Goal: Task Accomplishment & Management: Manage account settings

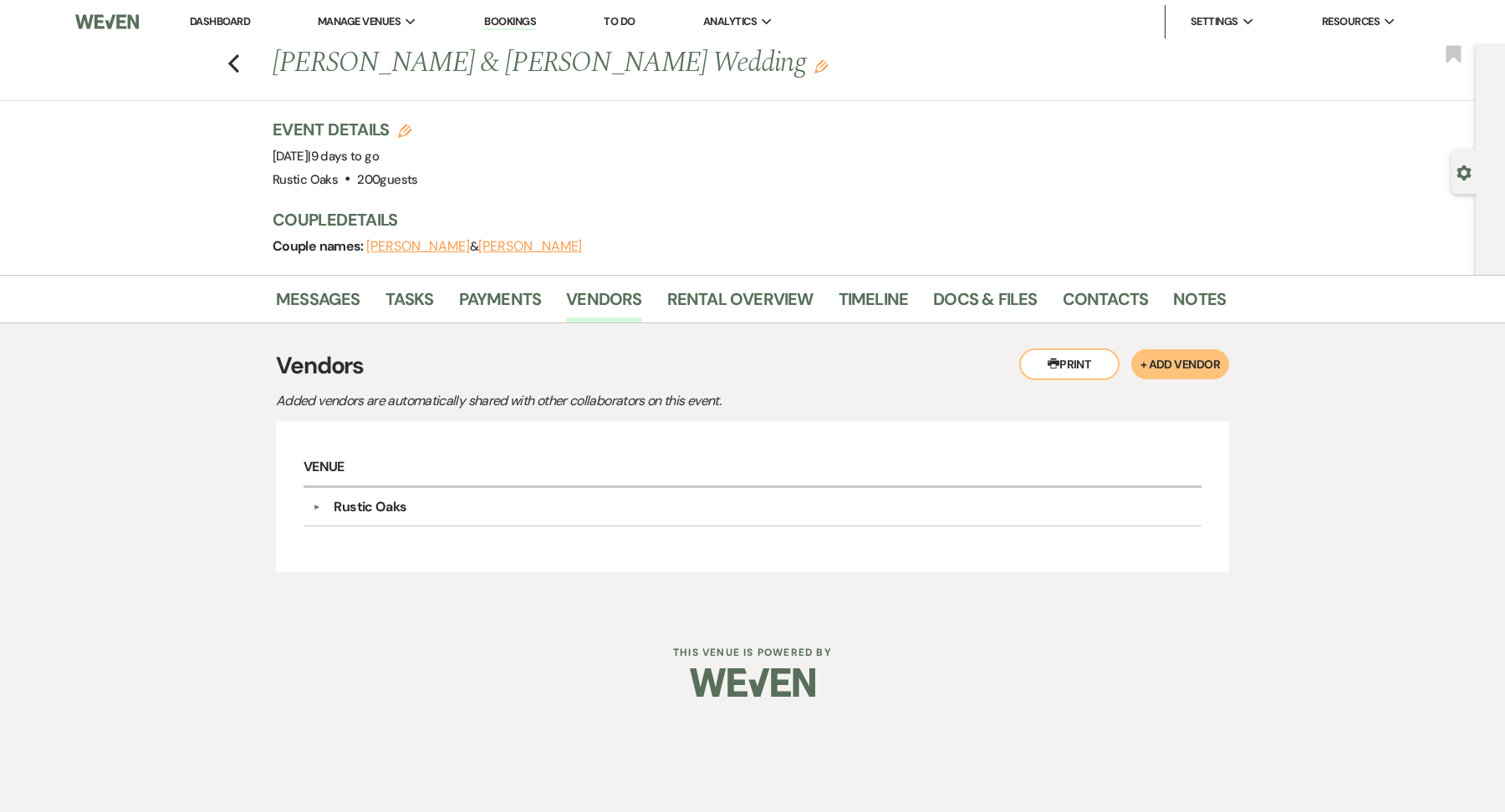
click at [234, 19] on link "Dashboard" at bounding box center [220, 20] width 60 height 14
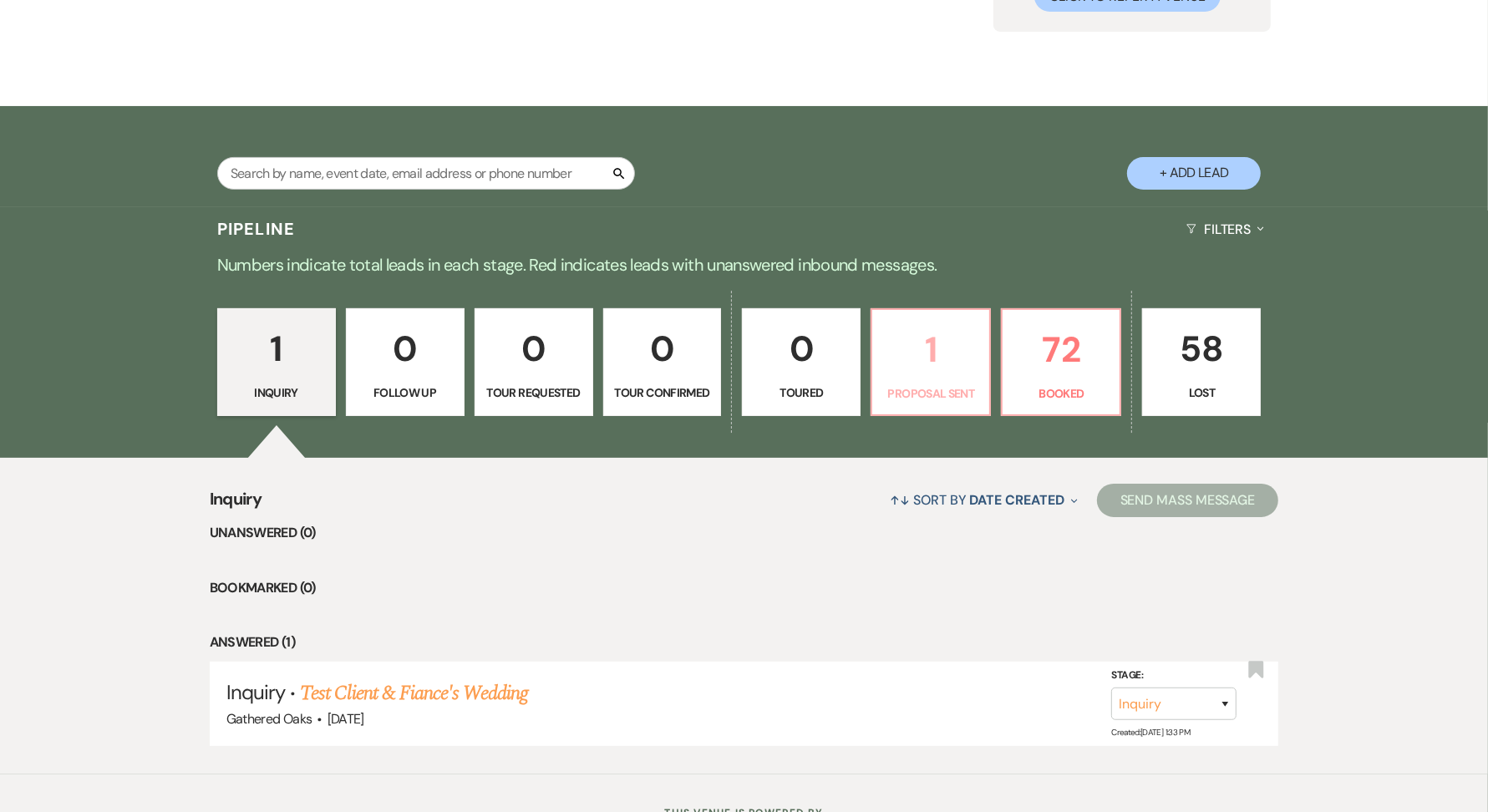
click at [929, 352] on p "1" at bounding box center [931, 349] width 97 height 56
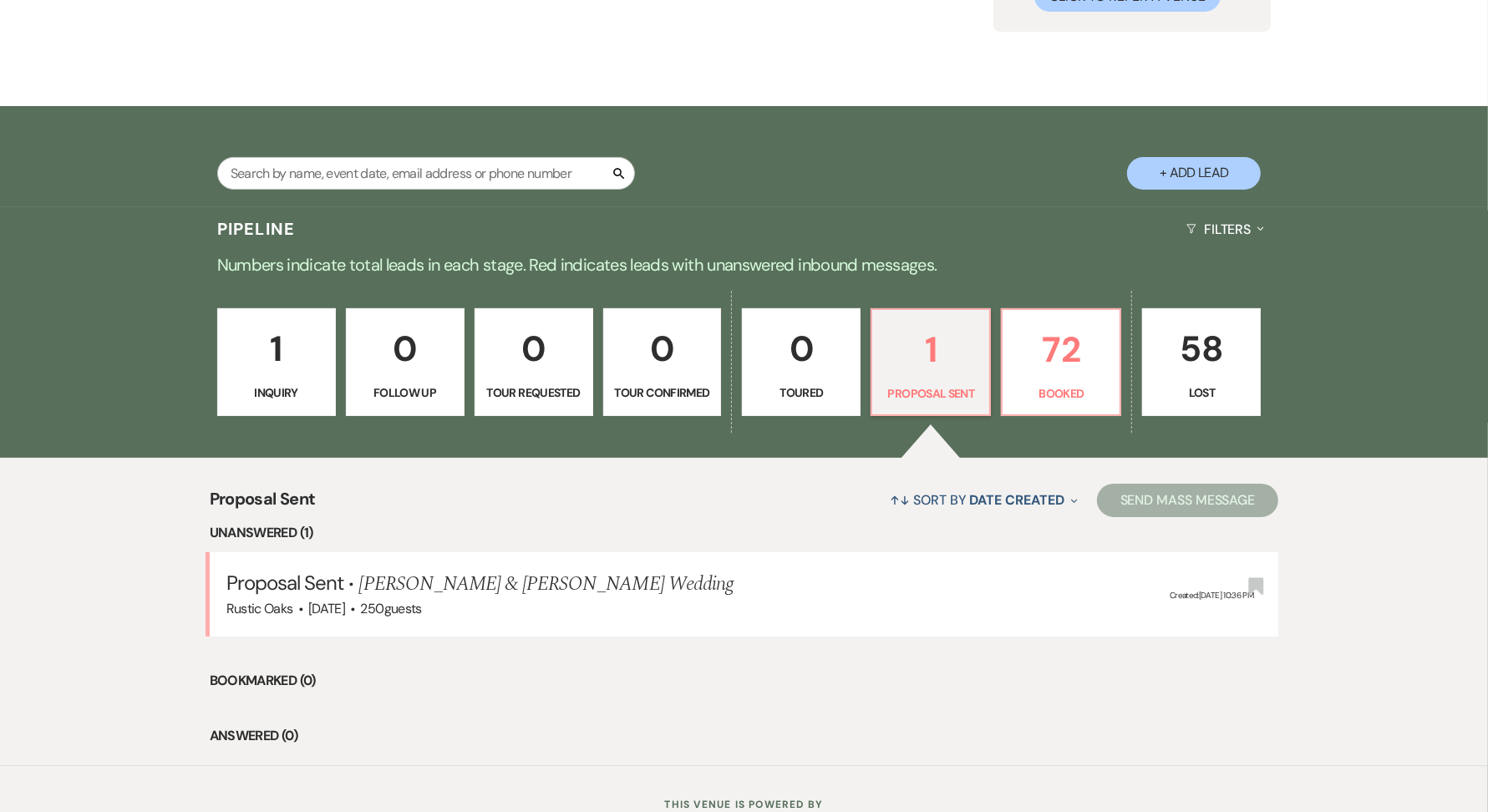
select select "6"
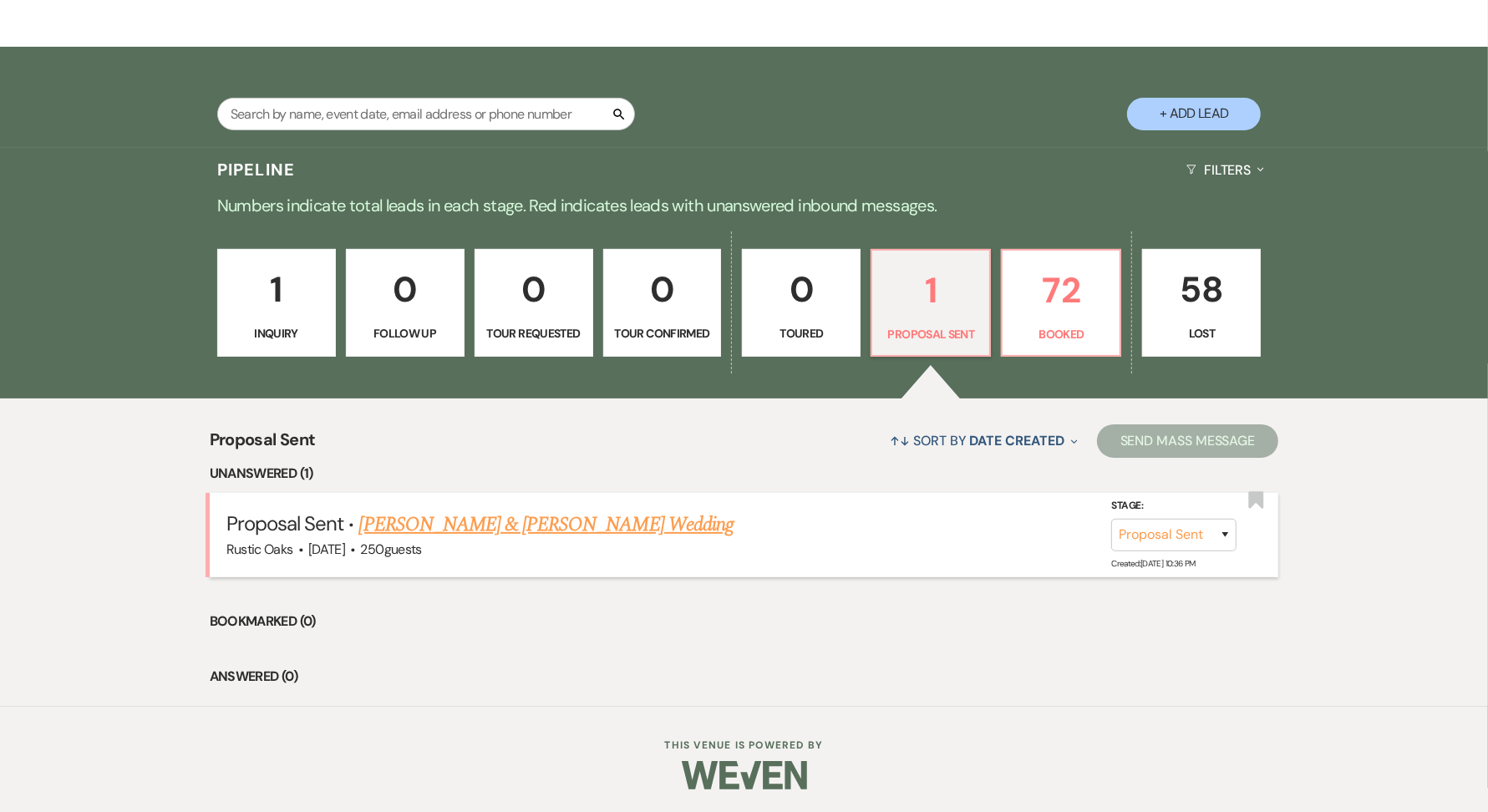
click at [566, 527] on link "[PERSON_NAME] & [PERSON_NAME] Wedding" at bounding box center [547, 525] width 375 height 30
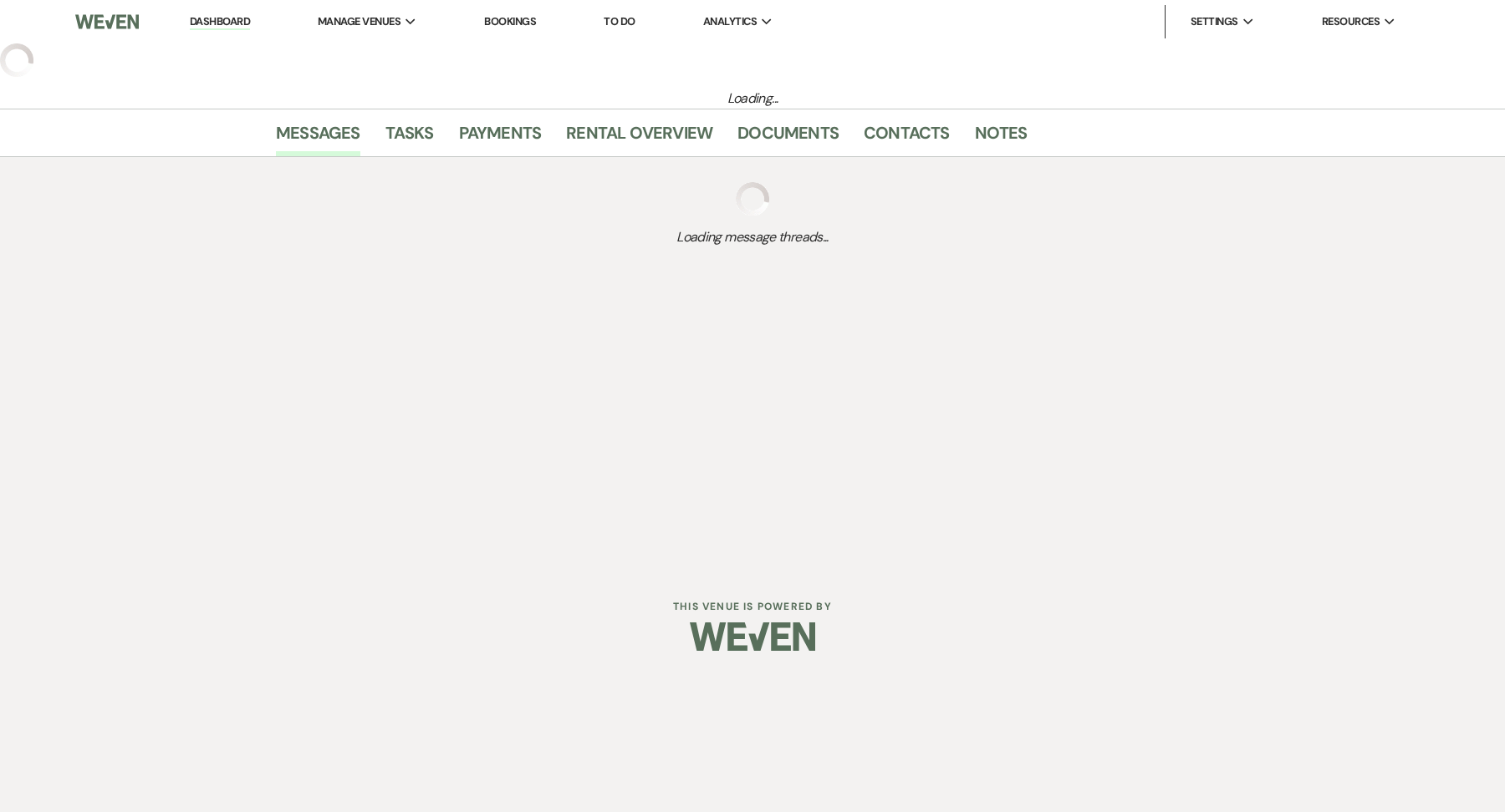
select select "6"
select select "1"
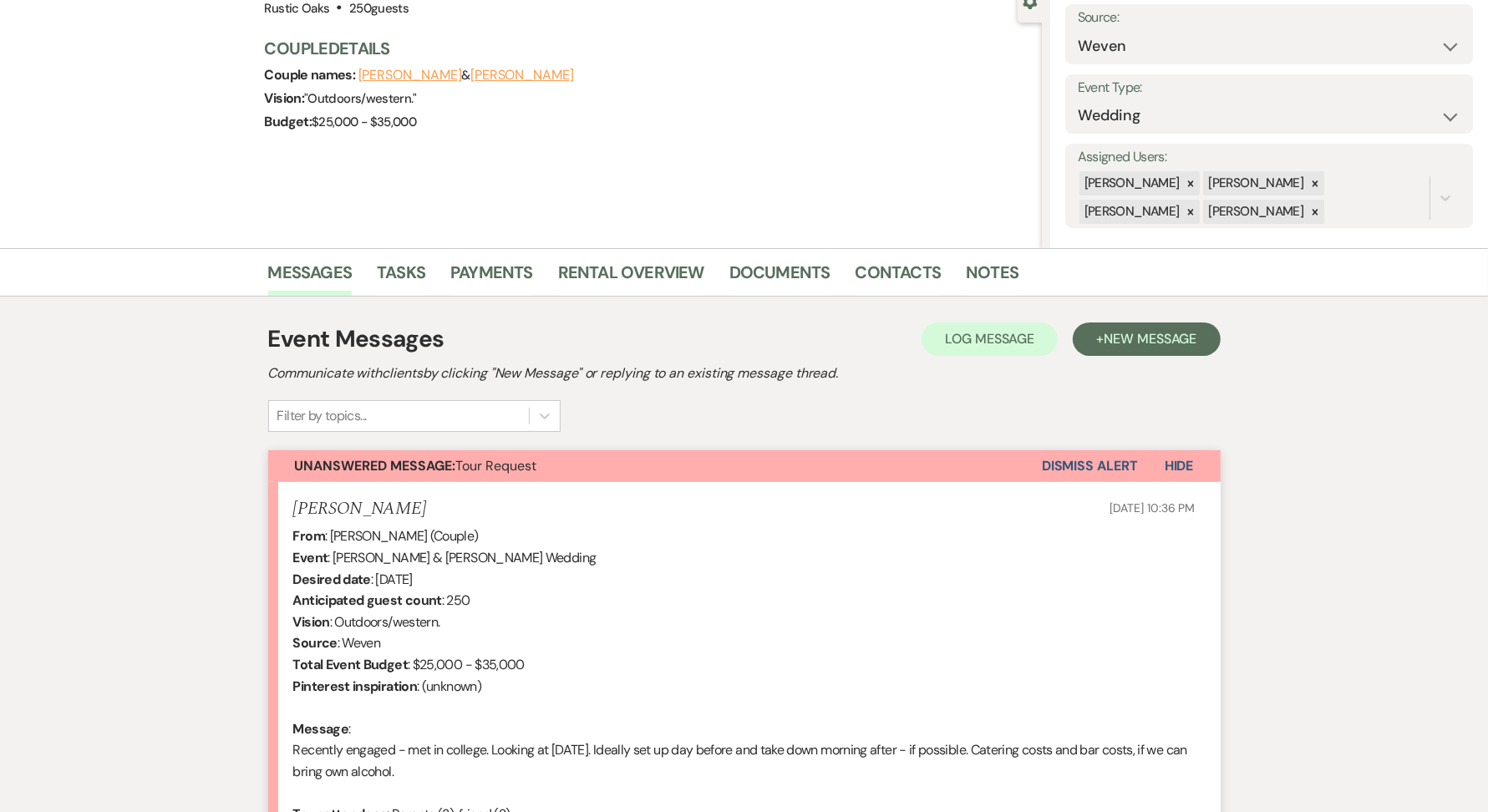
scroll to position [177, 0]
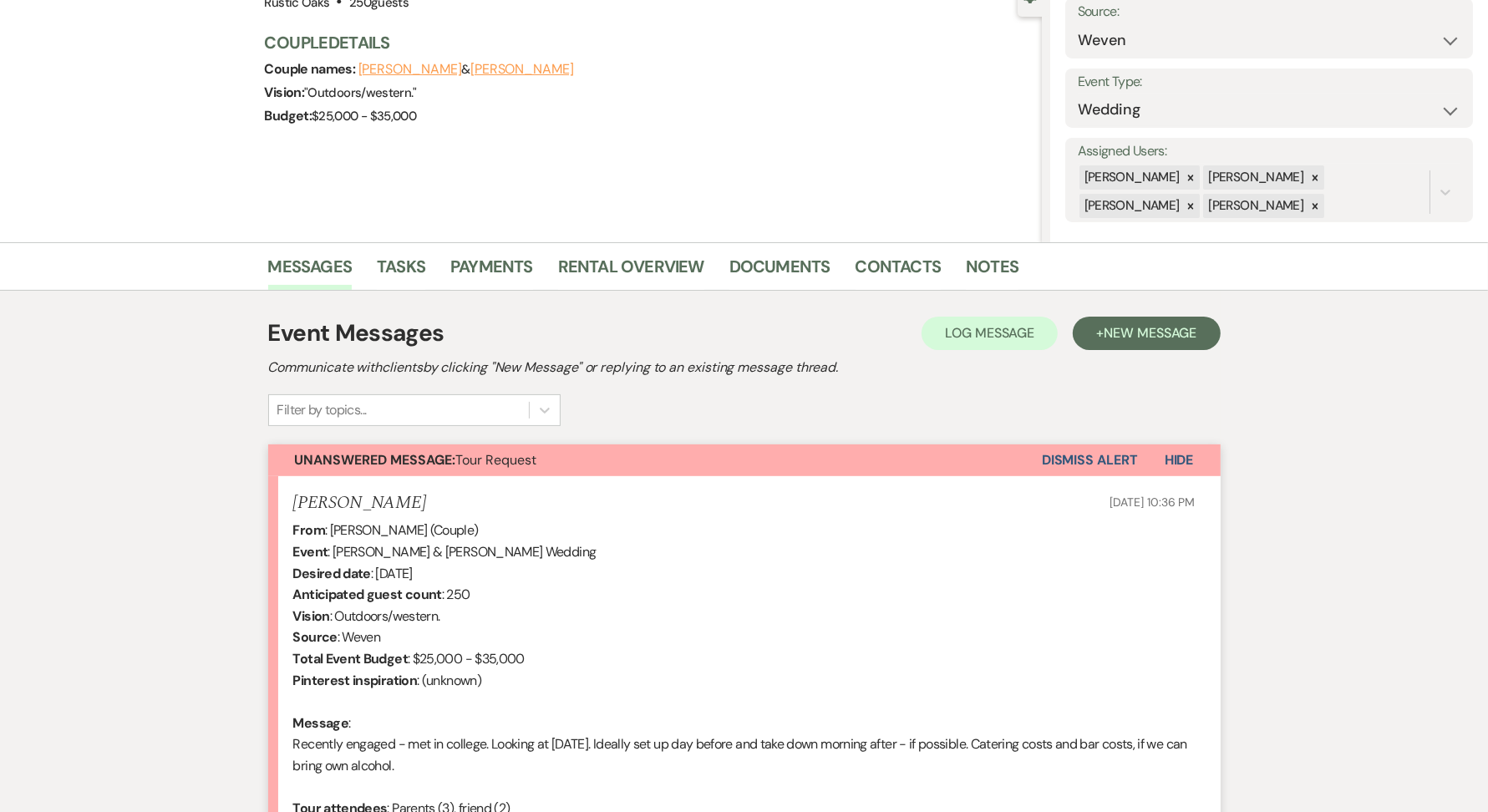
click at [1058, 451] on button "Dismiss Alert" at bounding box center [1090, 461] width 96 height 32
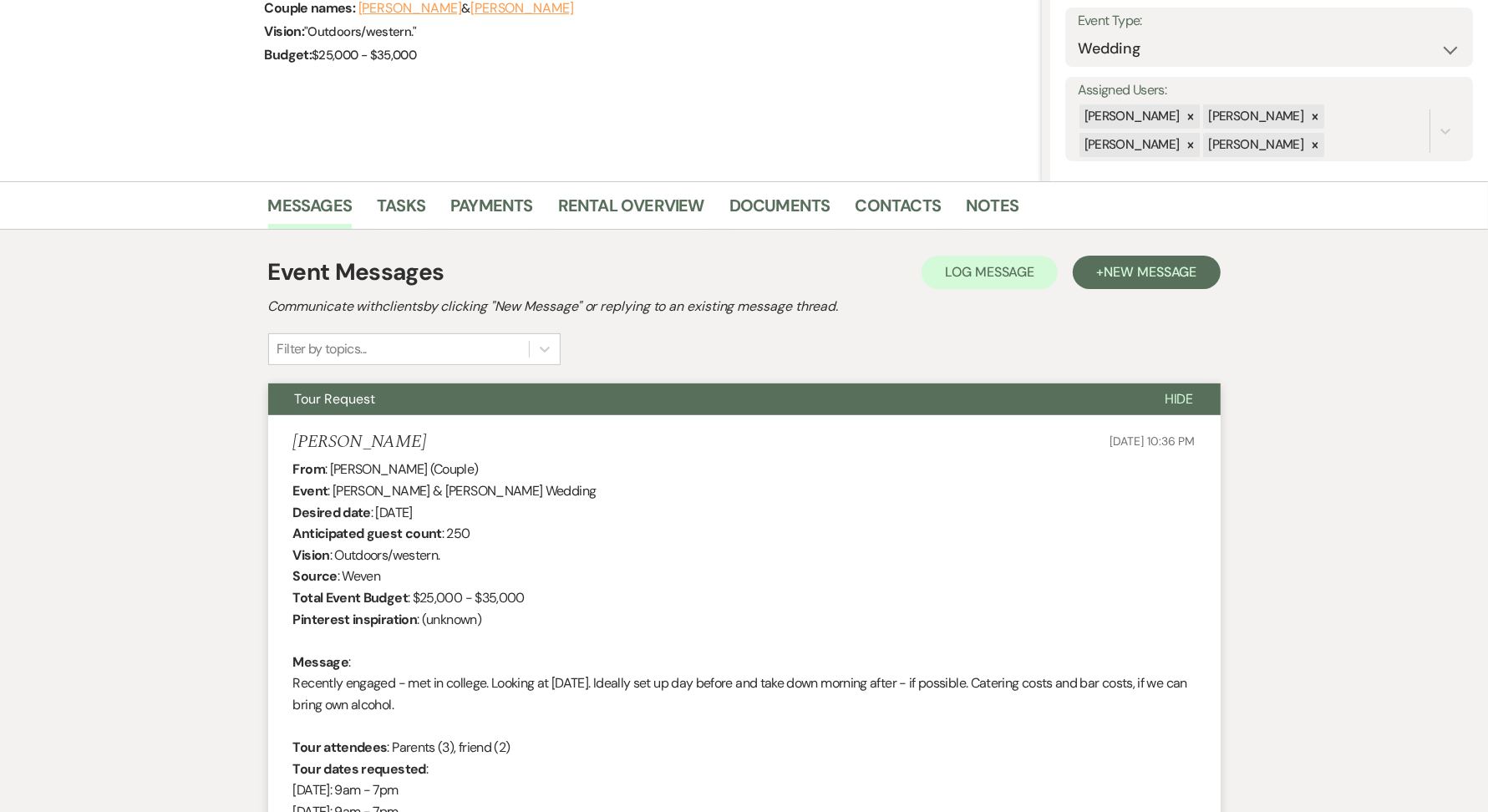
scroll to position [0, 0]
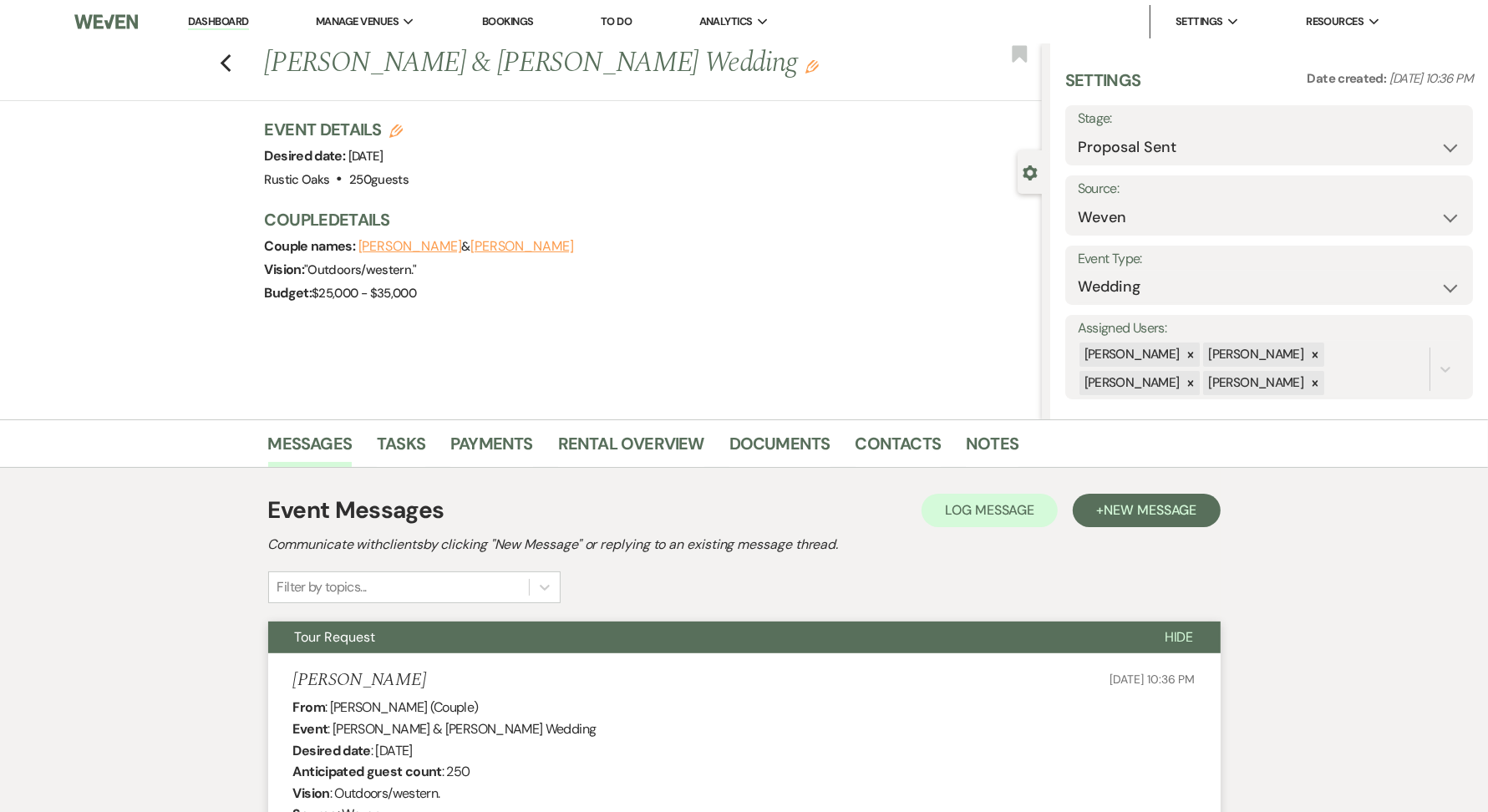
select select "6"
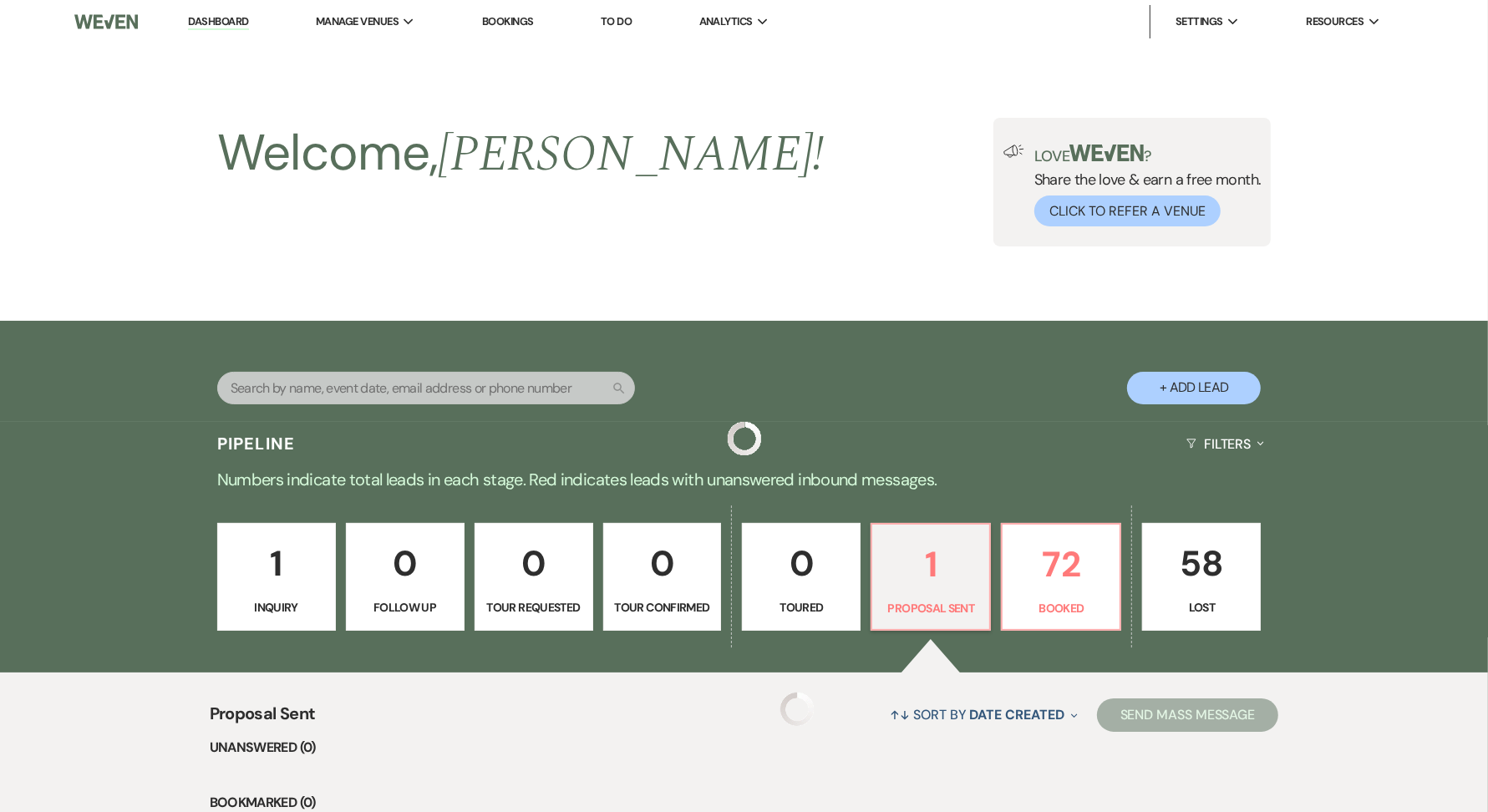
scroll to position [274, 0]
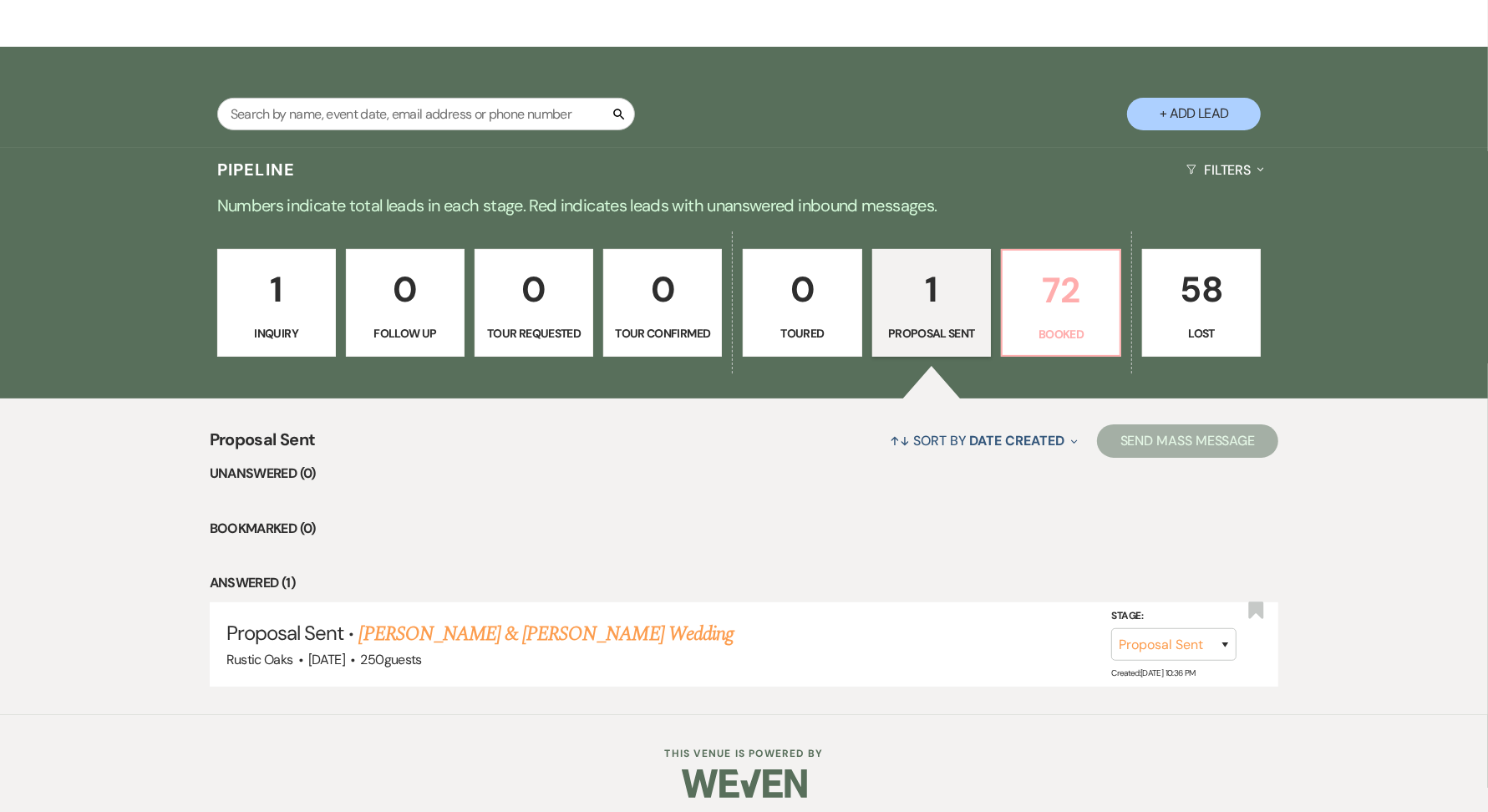
click at [1046, 346] on link "72 Booked" at bounding box center [1062, 303] width 121 height 108
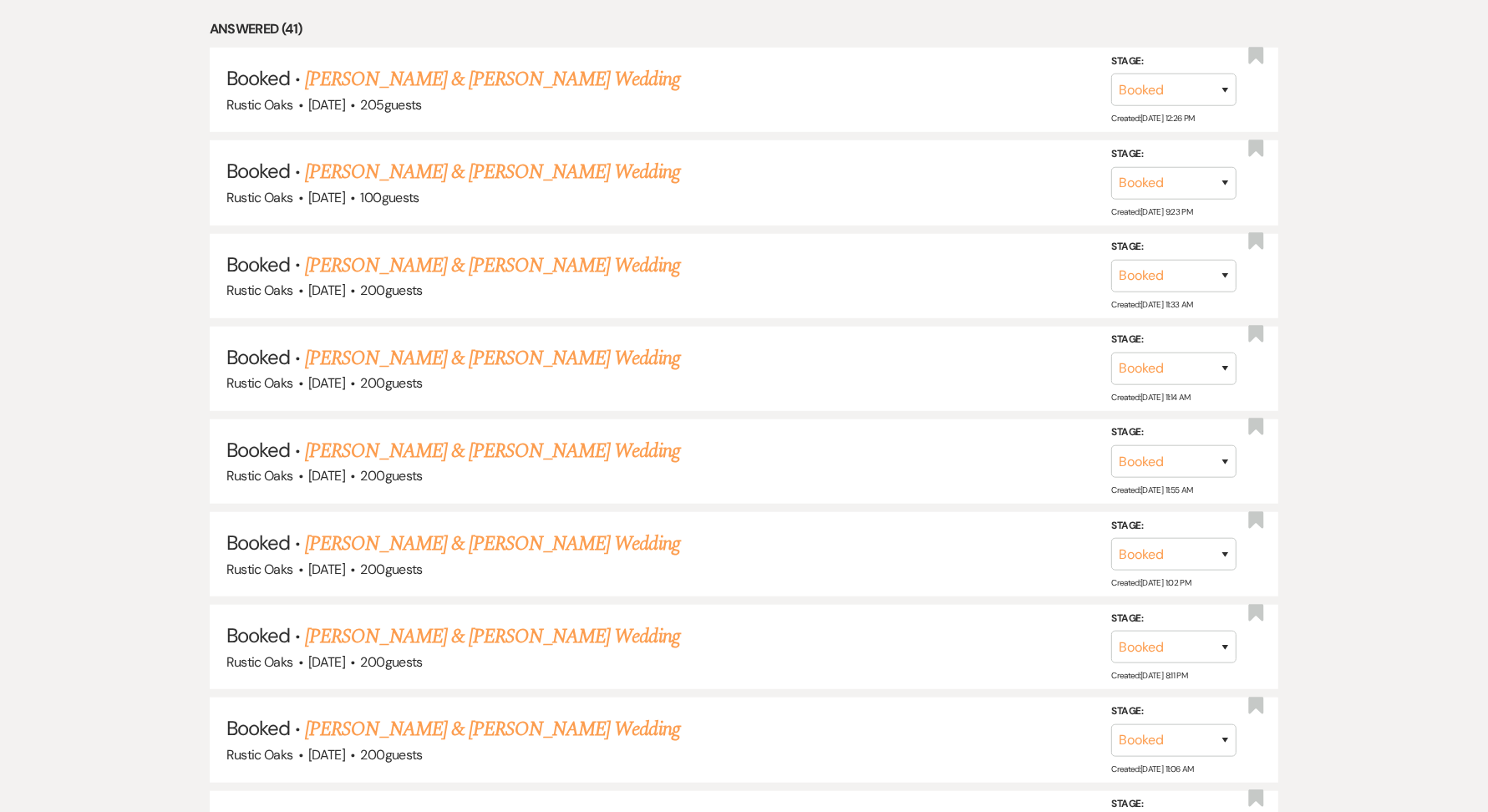
scroll to position [932, 0]
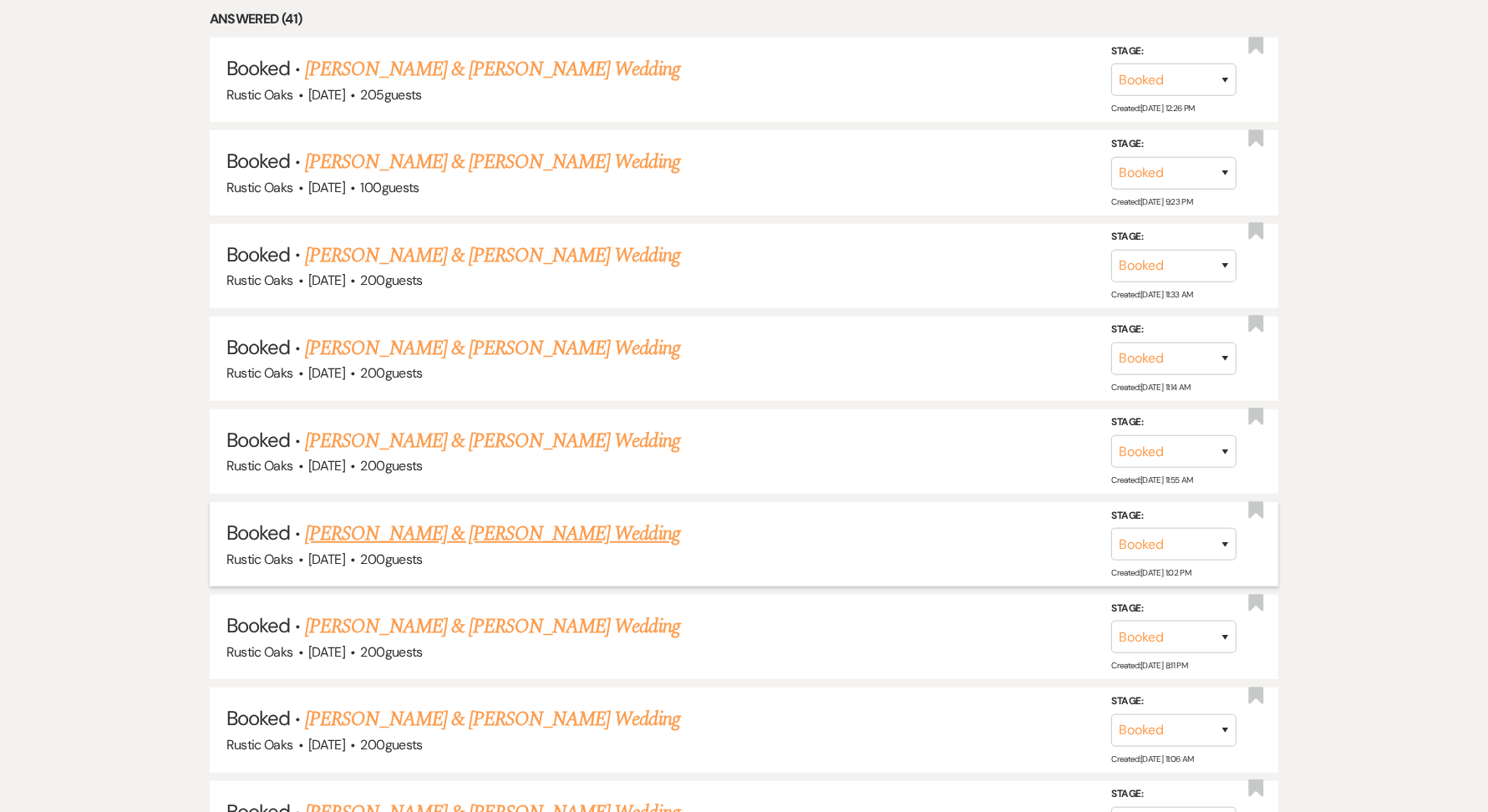
click at [483, 509] on li "Booked · [PERSON_NAME] & [PERSON_NAME] Wedding [GEOGRAPHIC_DATA] · [DATE] · 200…" at bounding box center [744, 544] width 1070 height 84
click at [493, 534] on link "[PERSON_NAME] & [PERSON_NAME] Wedding" at bounding box center [492, 534] width 375 height 30
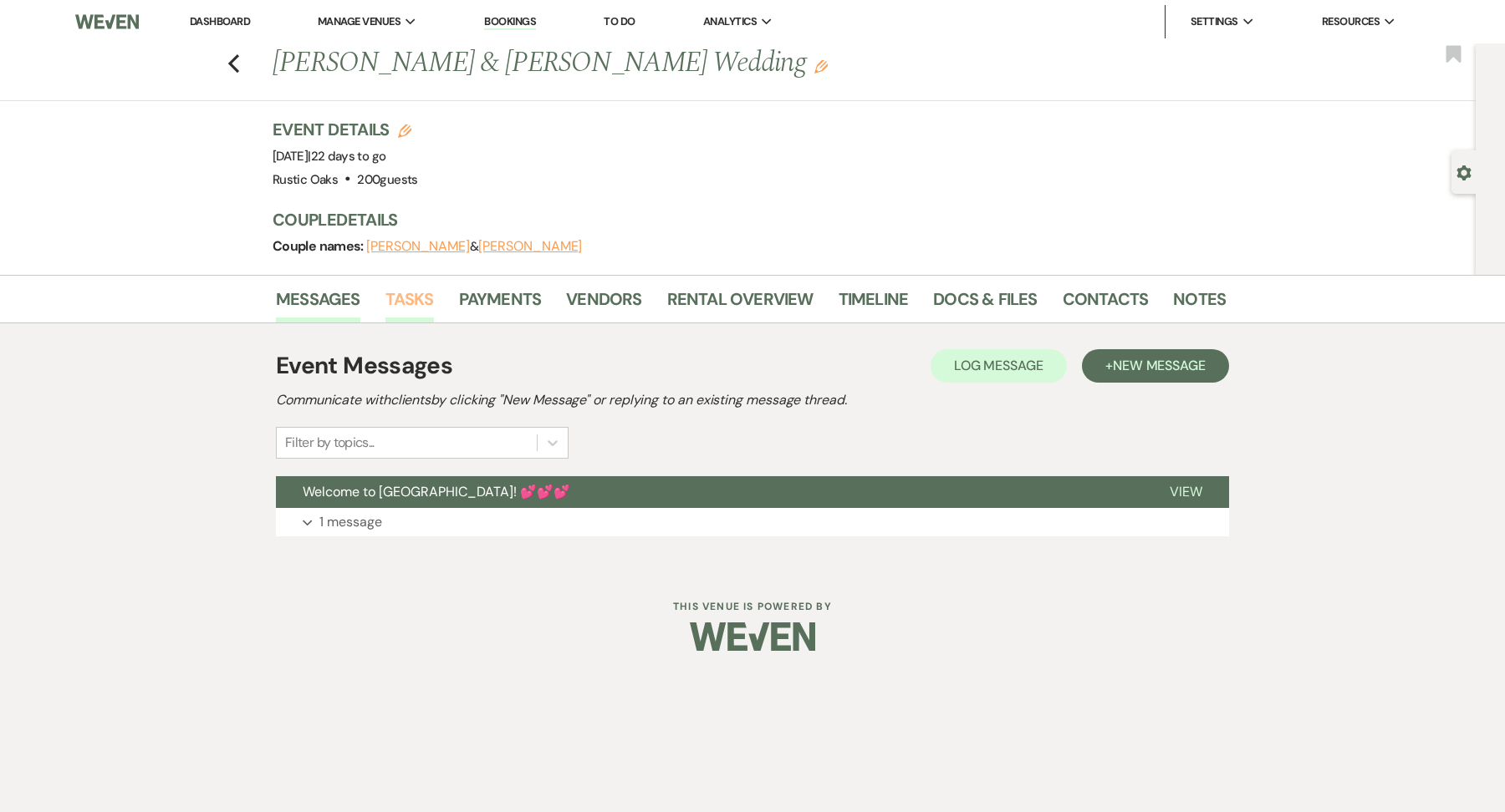
click at [402, 303] on link "Tasks" at bounding box center [410, 304] width 48 height 37
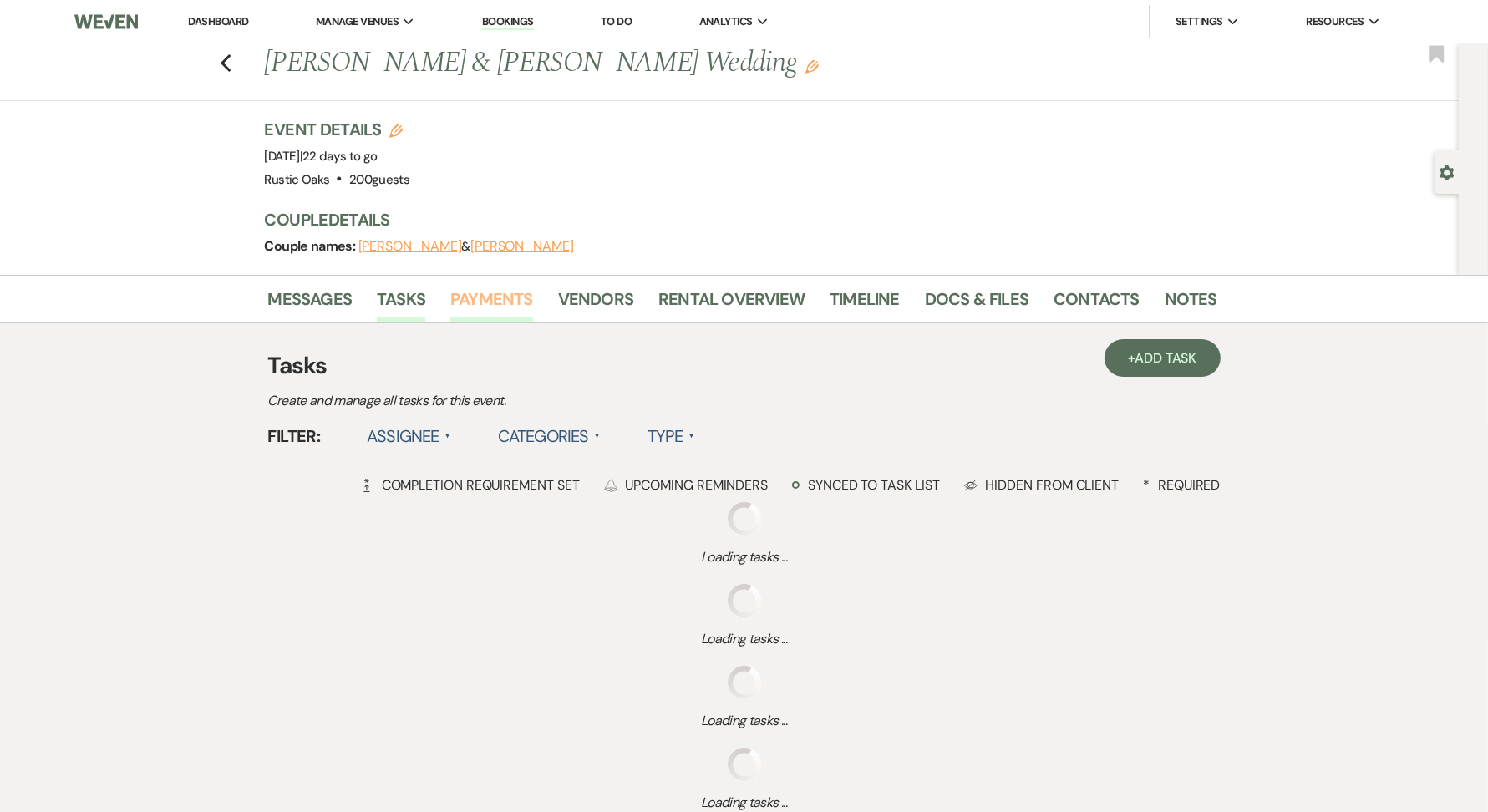
click at [490, 309] on link "Payments" at bounding box center [491, 304] width 83 height 37
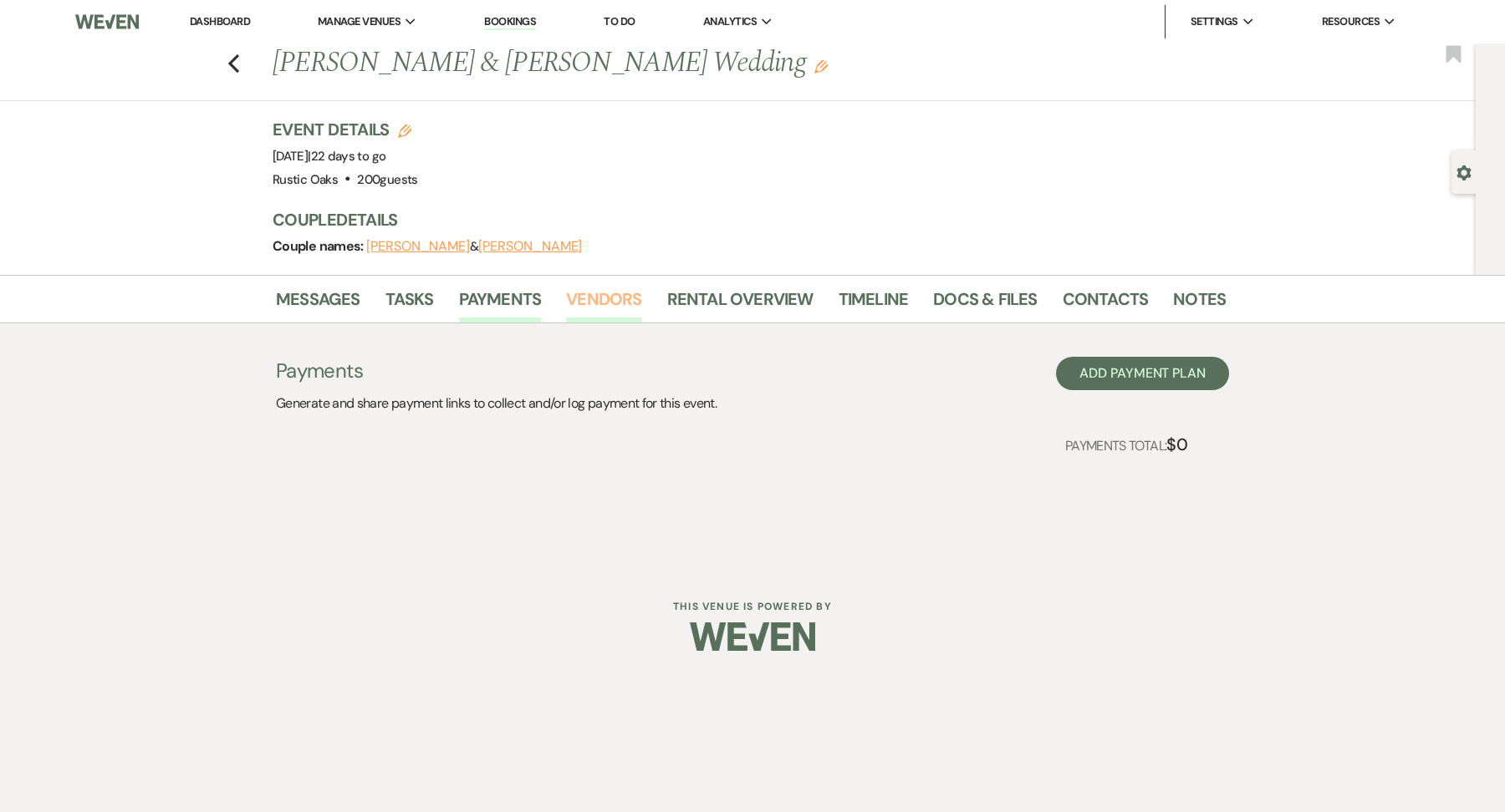
click at [611, 313] on link "Vendors" at bounding box center [603, 304] width 75 height 37
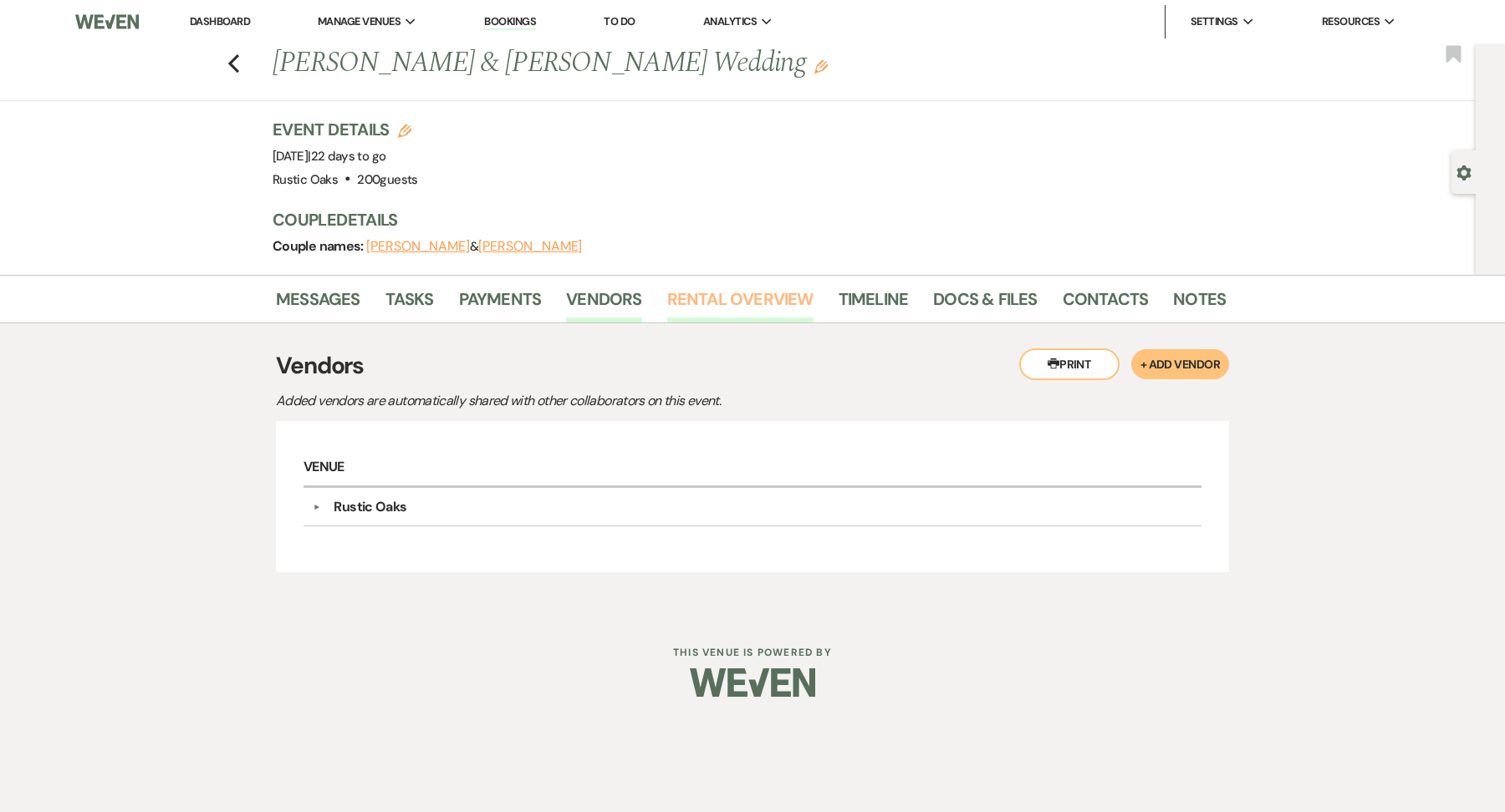
click at [715, 303] on link "Rental Overview" at bounding box center [740, 304] width 147 height 37
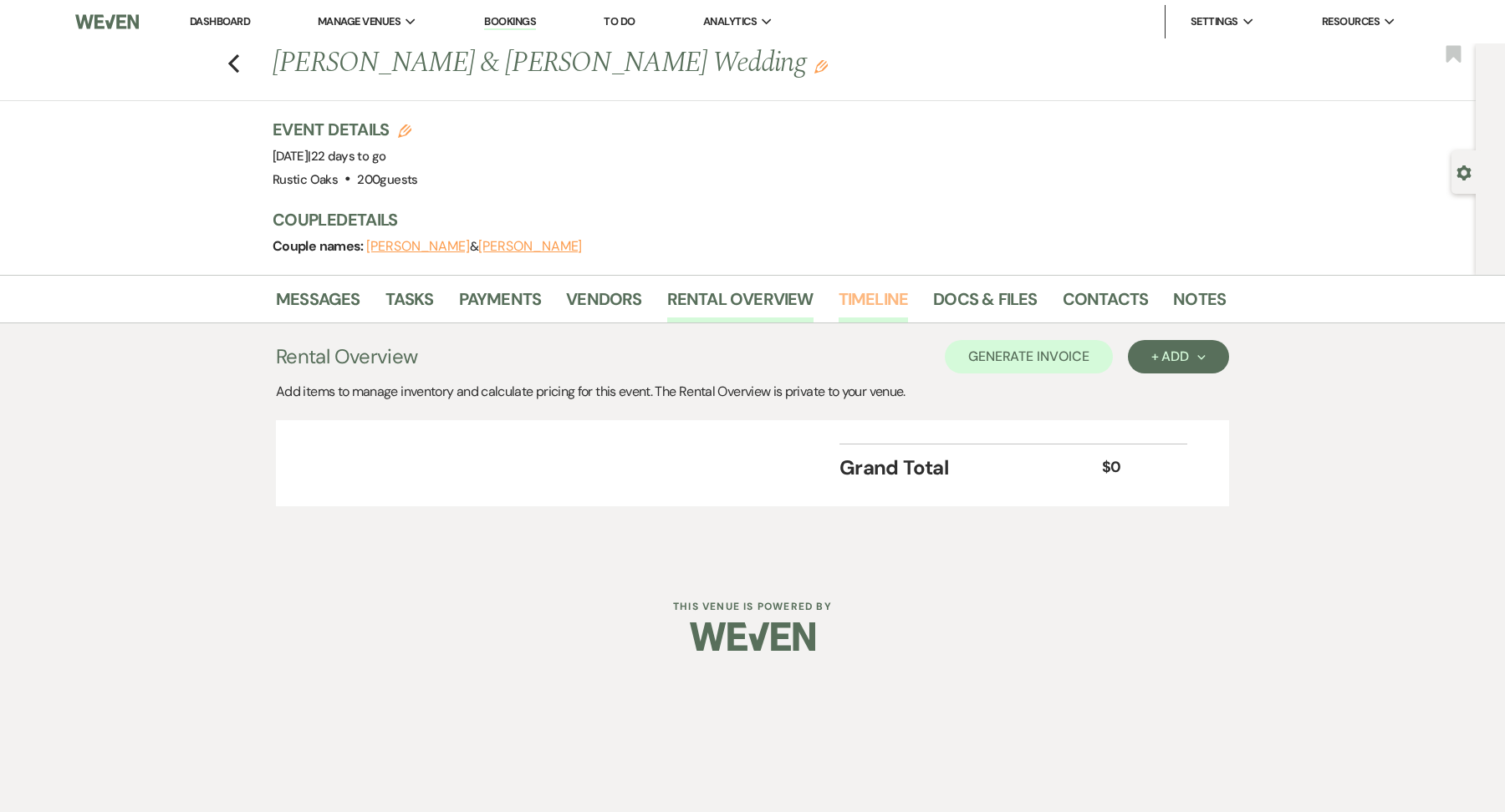
click at [874, 298] on link "Timeline" at bounding box center [874, 304] width 70 height 37
